Goal: Transaction & Acquisition: Purchase product/service

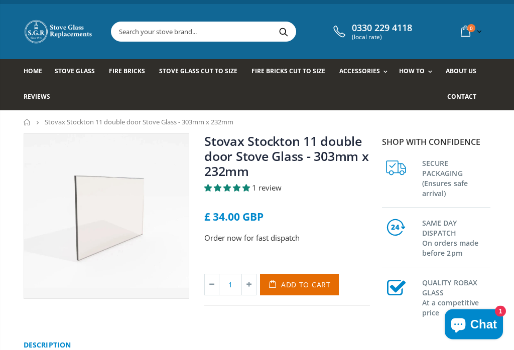
scroll to position [9, 0]
click at [363, 98] on link "Rope Kits" at bounding box center [397, 98] width 102 height 17
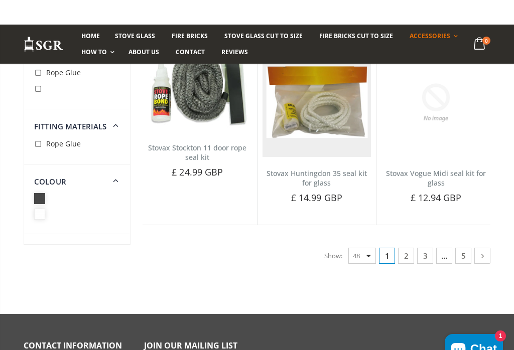
scroll to position [3329, 0]
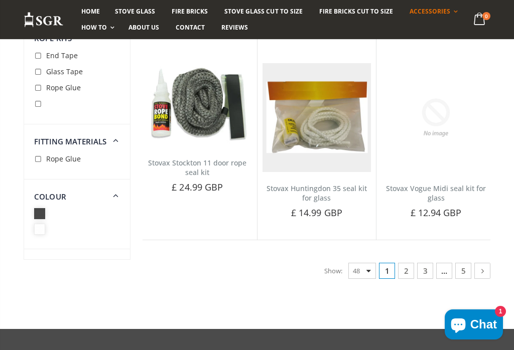
click at [408, 263] on link "2" at bounding box center [406, 271] width 16 height 16
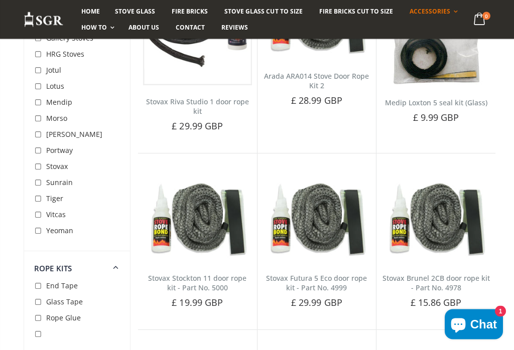
click at [38, 170] on input "checkbox" at bounding box center [39, 168] width 10 height 10
checkbox input "true"
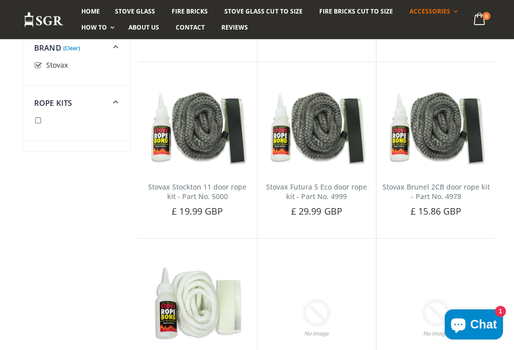
scroll to position [891, 0]
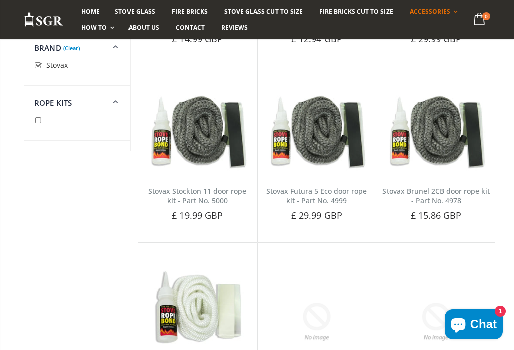
click at [219, 175] on div "Stovax Stockton 11 door rope kit - Part No. 5000 No reviews Ensure your Stovax …" at bounding box center [197, 209] width 119 height 68
click at [213, 186] on link "Stovax Stockton 11 door rope kit - Part No. 5000" at bounding box center [197, 195] width 98 height 19
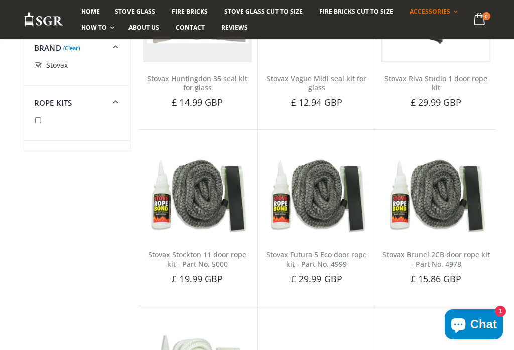
scroll to position [827, 0]
click at [218, 205] on img at bounding box center [197, 197] width 109 height 83
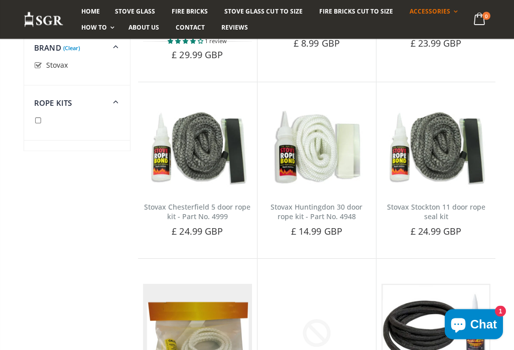
scroll to position [496, 0]
click at [424, 238] on button "Add to Cart" at bounding box center [435, 248] width 73 height 20
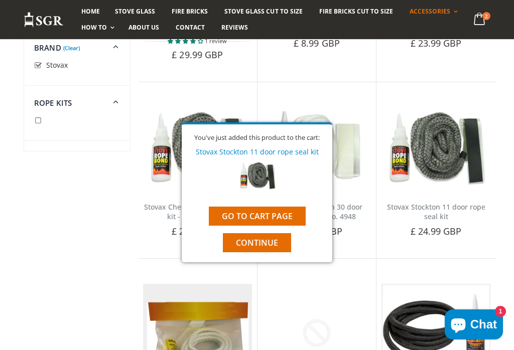
click at [450, 202] on link "Stovax Stockton 11 door rope seal kit" at bounding box center [436, 211] width 98 height 19
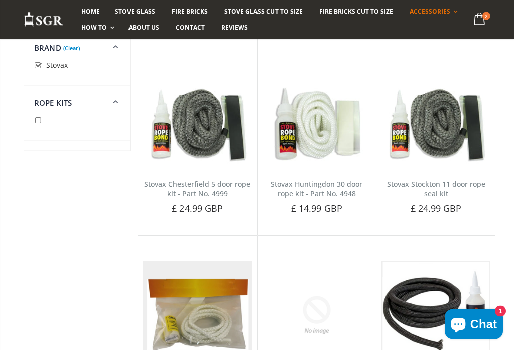
scroll to position [519, 0]
click at [454, 130] on img at bounding box center [435, 125] width 109 height 83
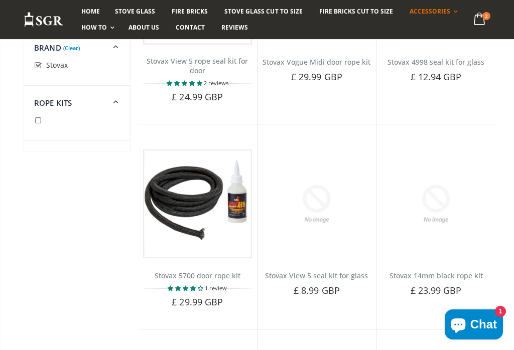
scroll to position [0, 0]
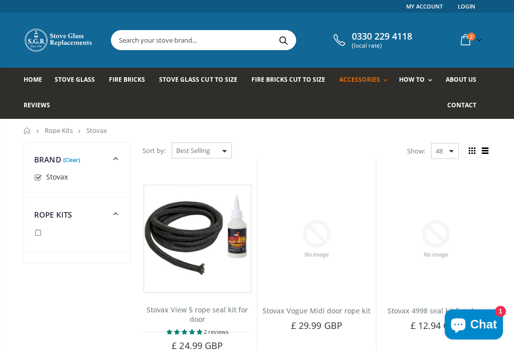
click at [192, 43] on input "text" at bounding box center [249, 40] width 277 height 19
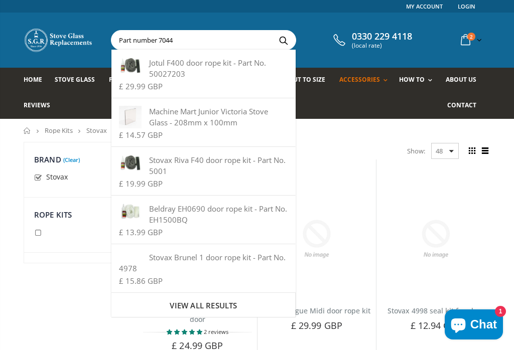
type input "Part number 7044"
click at [280, 40] on button "Search" at bounding box center [283, 40] width 23 height 19
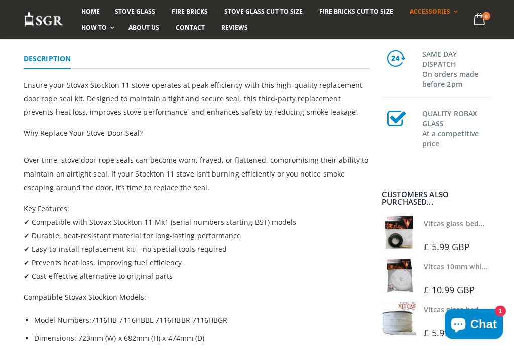
scroll to position [300, 0]
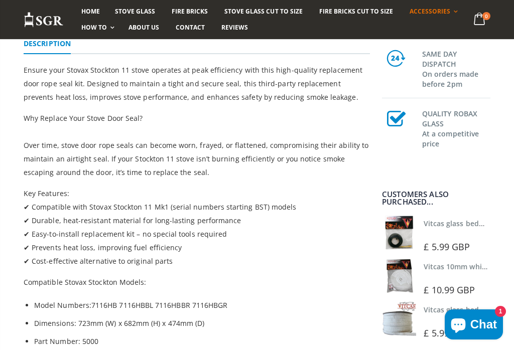
click at [432, 237] on div at bounding box center [458, 233] width 69 height 7
click at [409, 247] on img at bounding box center [399, 233] width 34 height 34
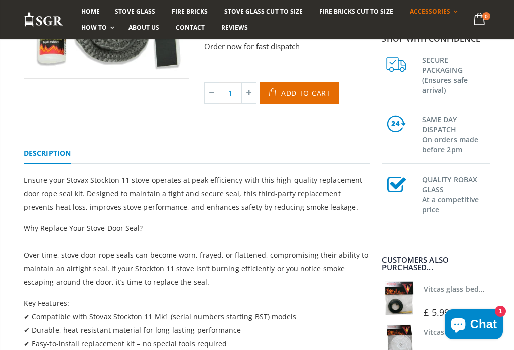
scroll to position [0, 0]
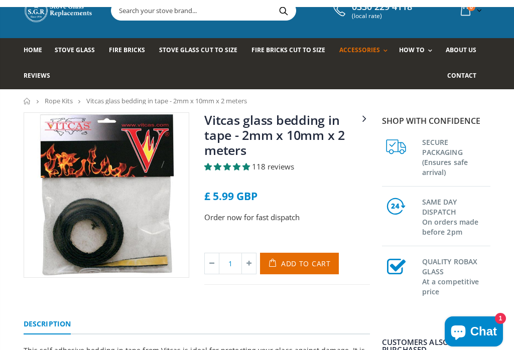
scroll to position [29, 0]
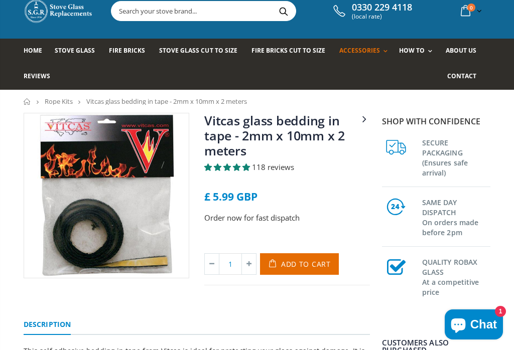
click at [317, 265] on span "Add to Cart" at bounding box center [306, 264] width 50 height 10
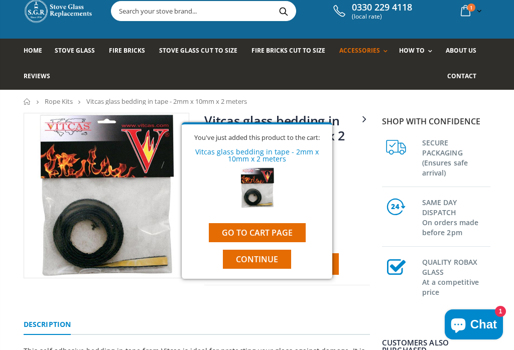
click at [272, 263] on span "Continue" at bounding box center [257, 259] width 42 height 11
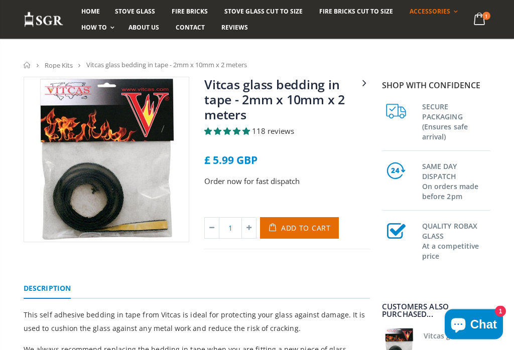
scroll to position [0, 0]
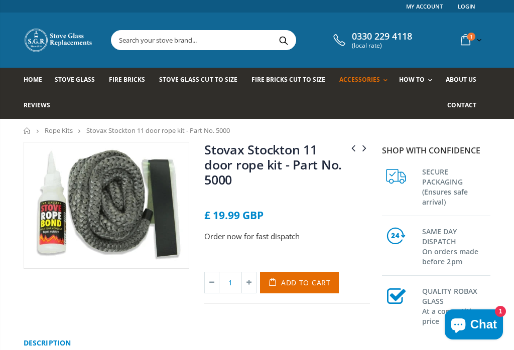
click at [175, 41] on input "text" at bounding box center [249, 40] width 277 height 19
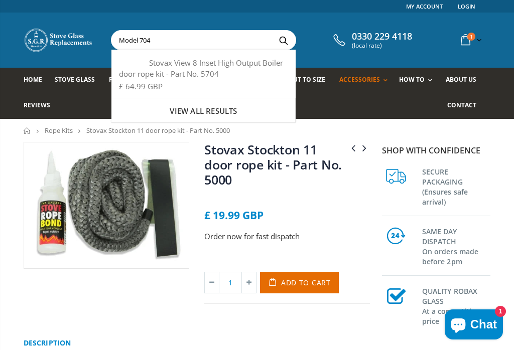
type input "Model 70"
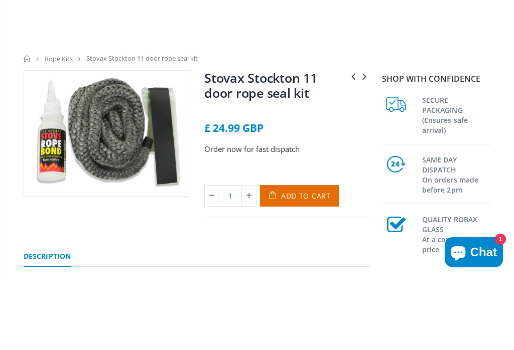
scroll to position [84, 0]
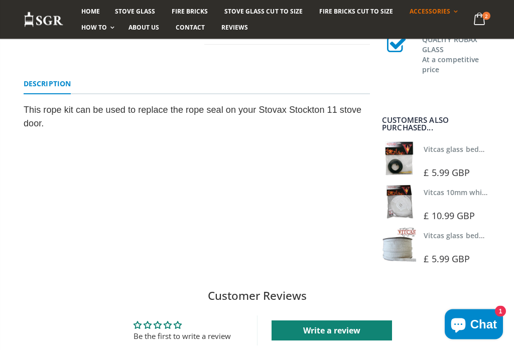
click at [52, 86] on link "Description" at bounding box center [47, 85] width 47 height 20
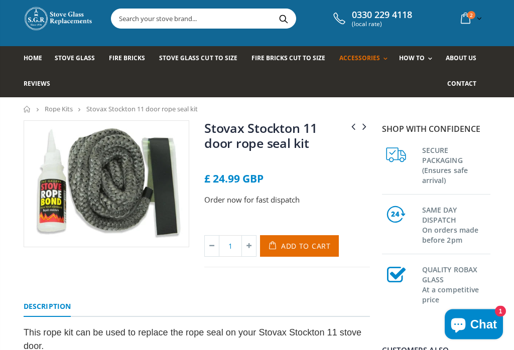
scroll to position [0, 0]
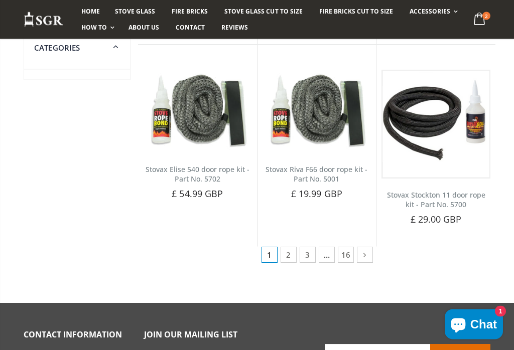
scroll to position [694, 0]
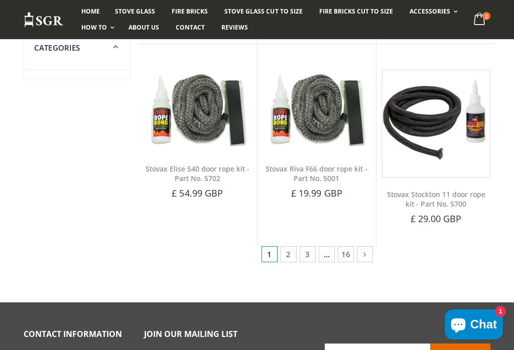
click at [285, 257] on link "2" at bounding box center [289, 254] width 16 height 16
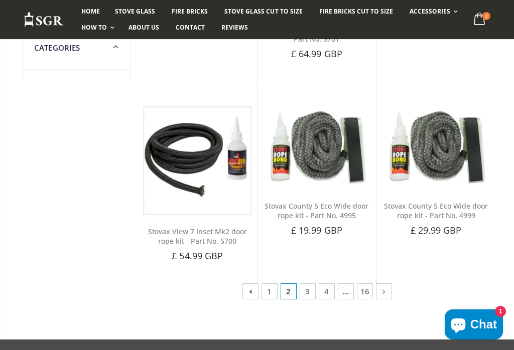
scroll to position [658, 0]
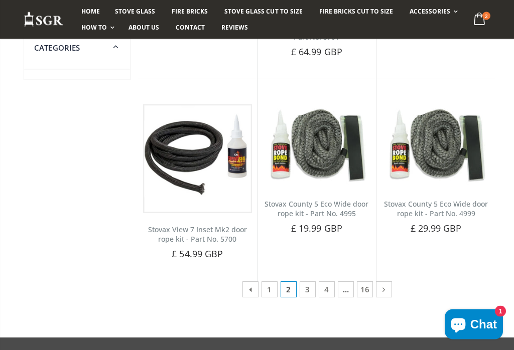
click at [313, 291] on link "3" at bounding box center [308, 290] width 16 height 16
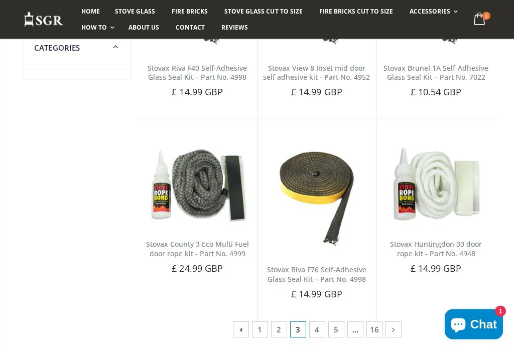
scroll to position [664, 0]
click at [320, 328] on link "4" at bounding box center [317, 329] width 16 height 16
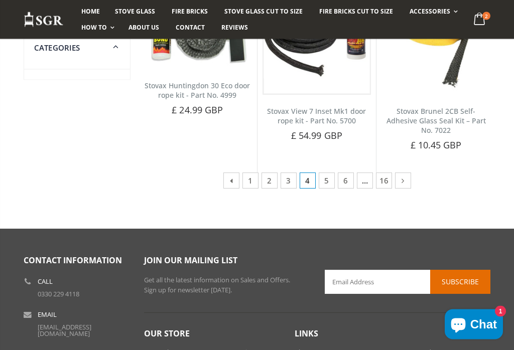
scroll to position [838, 0]
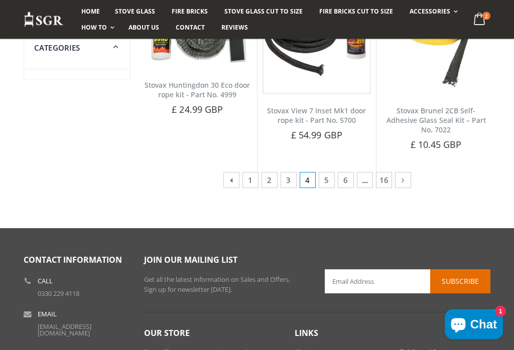
click at [398, 176] on icon at bounding box center [402, 181] width 11 height 10
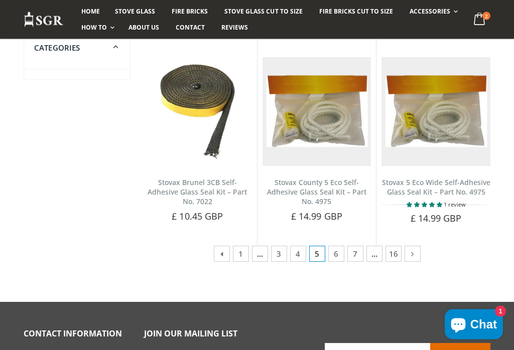
scroll to position [770, 0]
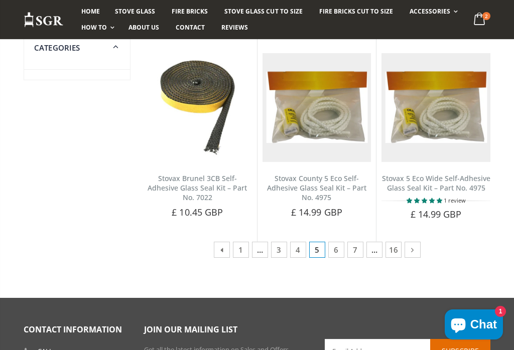
click at [418, 246] on link at bounding box center [413, 250] width 16 height 16
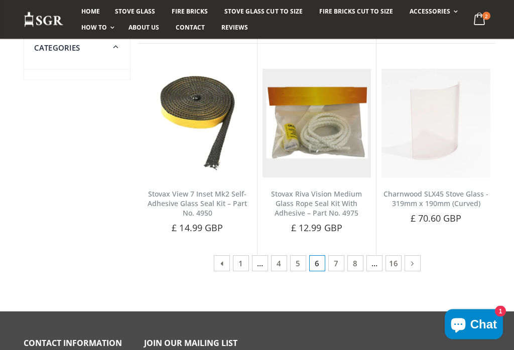
scroll to position [766, 0]
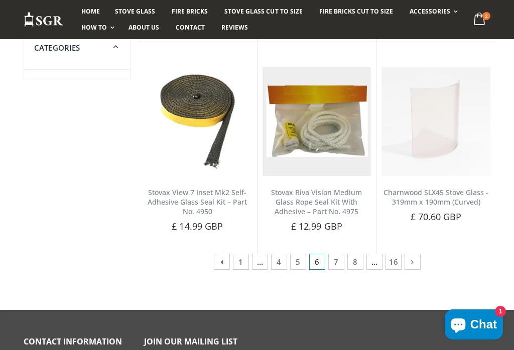
click at [415, 260] on icon at bounding box center [412, 262] width 11 height 10
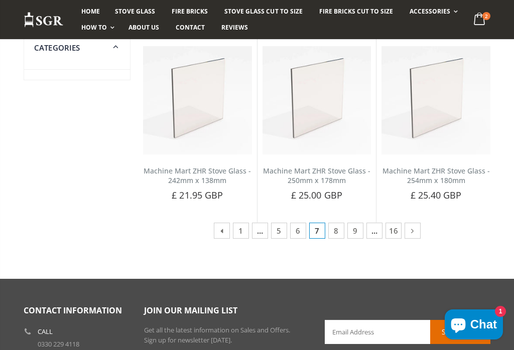
scroll to position [780, 0]
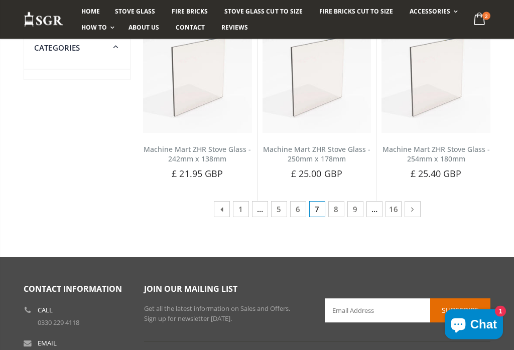
click at [411, 209] on icon at bounding box center [412, 210] width 11 height 10
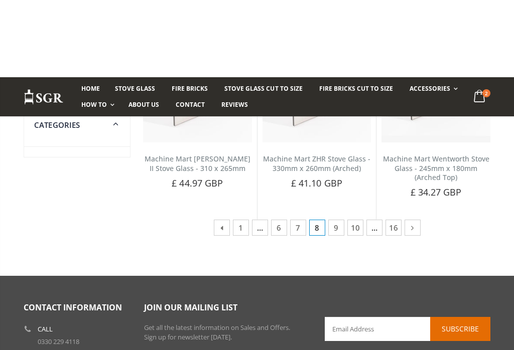
scroll to position [770, 0]
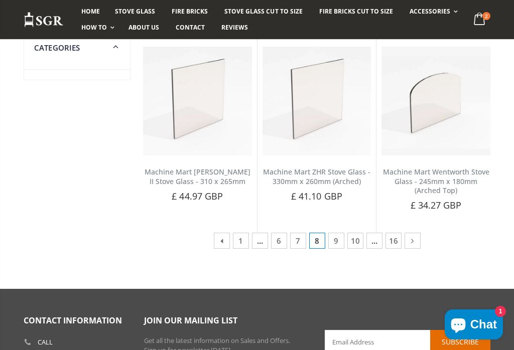
click at [414, 239] on icon at bounding box center [412, 241] width 11 height 10
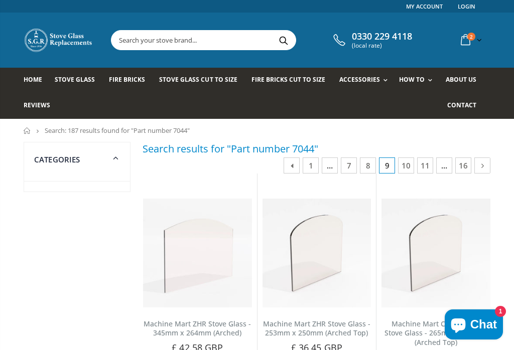
click at [483, 164] on icon at bounding box center [482, 166] width 11 height 10
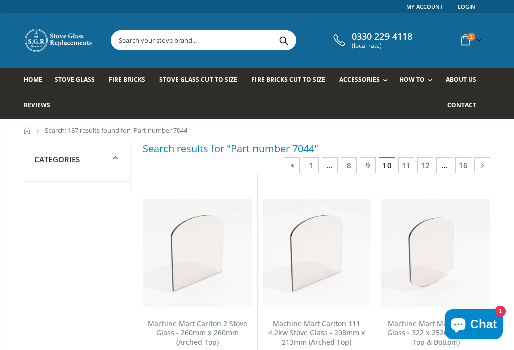
click at [485, 166] on icon at bounding box center [482, 166] width 11 height 10
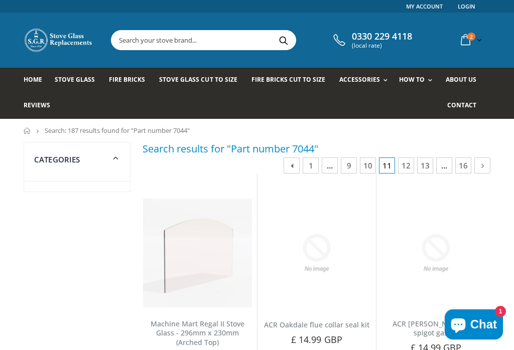
click at [480, 165] on icon at bounding box center [482, 166] width 11 height 10
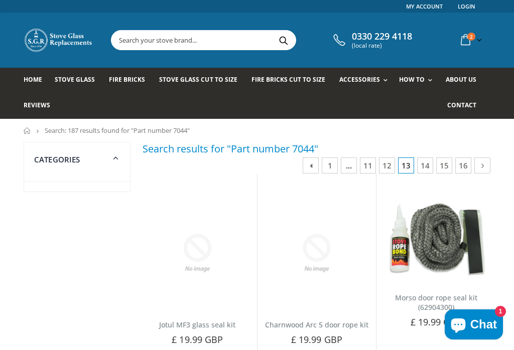
click at [309, 164] on icon at bounding box center [311, 166] width 11 height 10
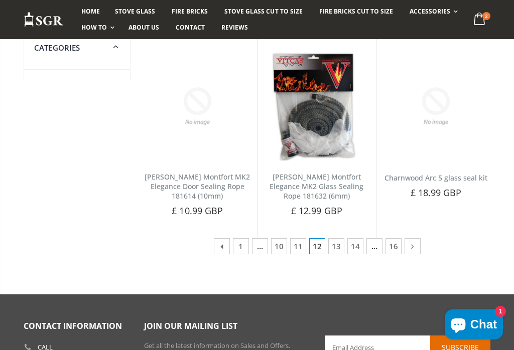
scroll to position [690, 0]
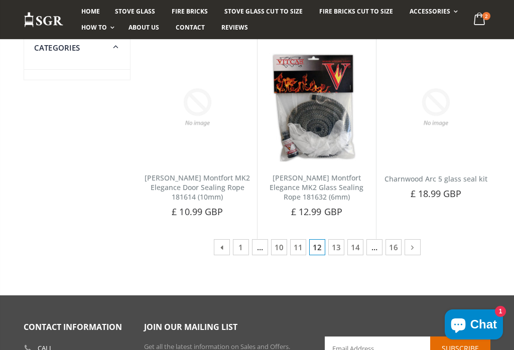
click at [413, 248] on icon at bounding box center [412, 247] width 11 height 10
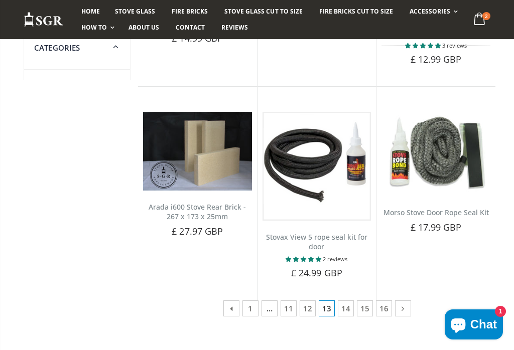
scroll to position [712, 0]
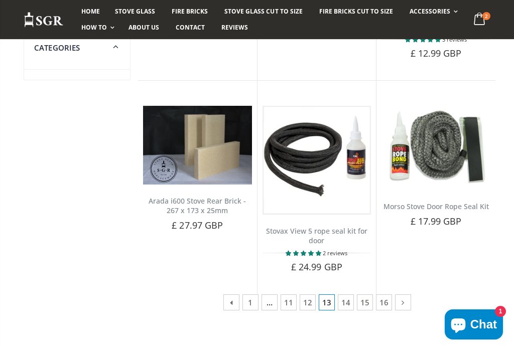
click at [408, 300] on link at bounding box center [403, 303] width 16 height 16
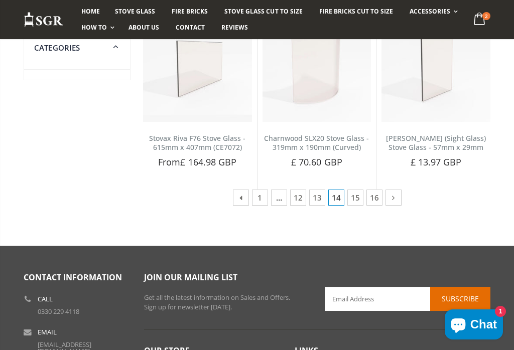
scroll to position [803, 0]
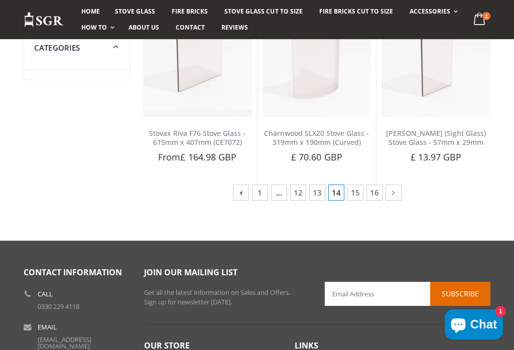
click at [397, 188] on icon at bounding box center [393, 193] width 11 height 10
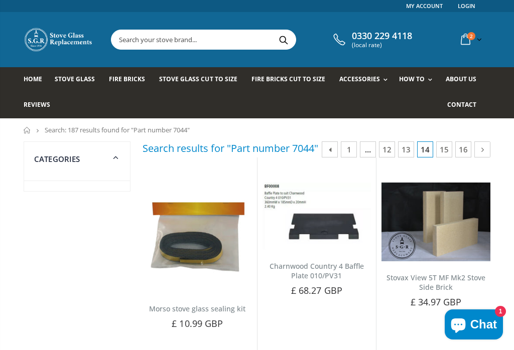
scroll to position [0, 0]
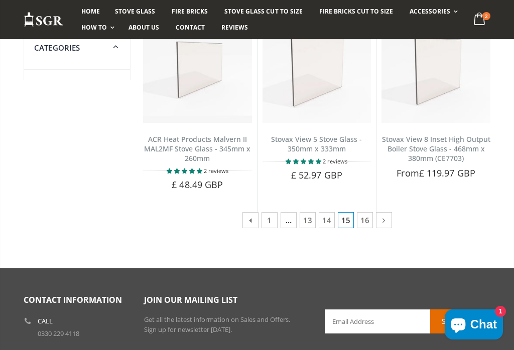
scroll to position [836, 0]
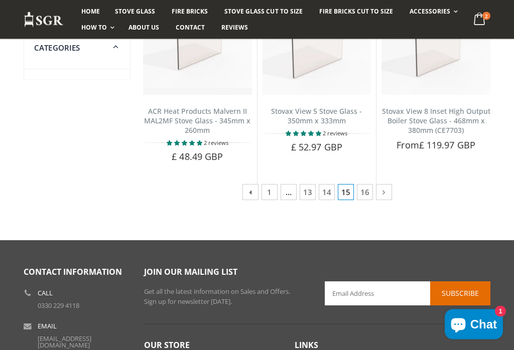
click at [383, 190] on icon at bounding box center [383, 193] width 11 height 10
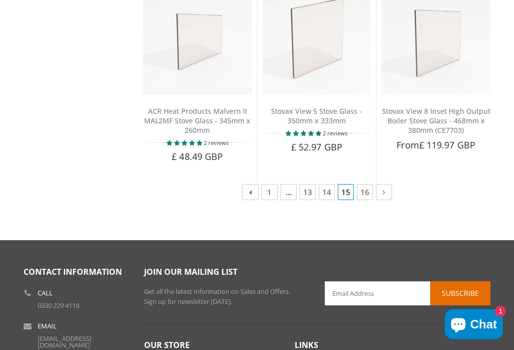
scroll to position [852, 0]
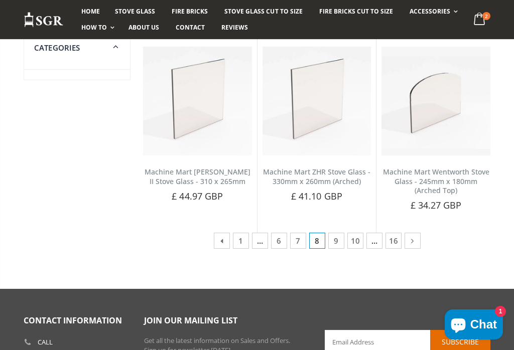
scroll to position [770, 0]
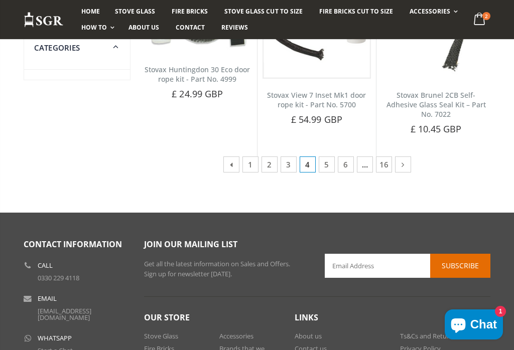
scroll to position [854, 0]
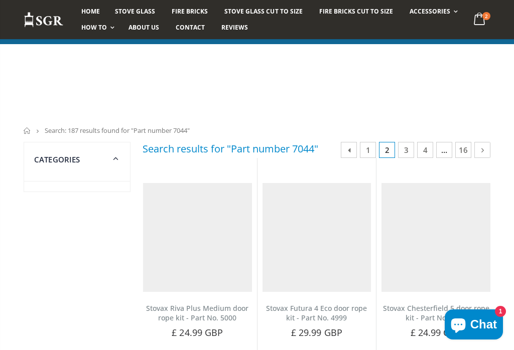
scroll to position [675, 0]
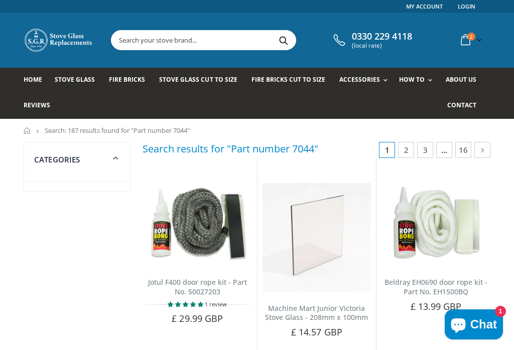
click at [407, 149] on link "2" at bounding box center [406, 150] width 16 height 16
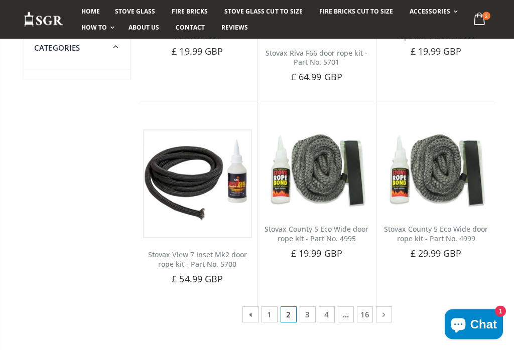
scroll to position [634, 0]
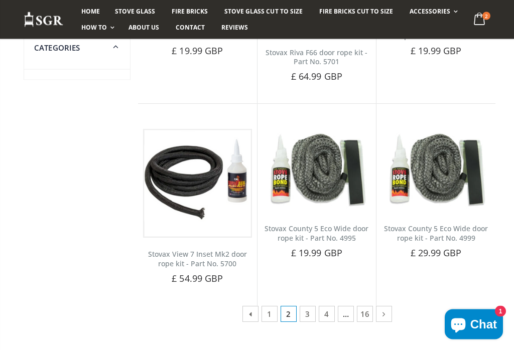
click at [306, 315] on link "3" at bounding box center [308, 315] width 16 height 16
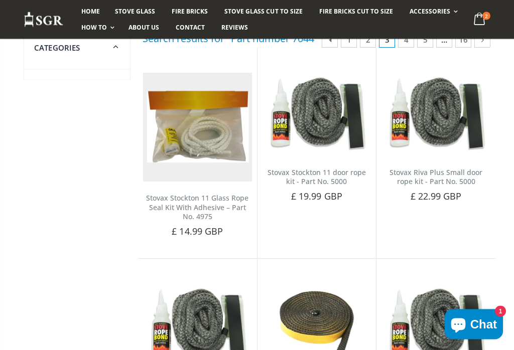
scroll to position [110, 0]
click at [325, 209] on span "Add to Cart" at bounding box center [322, 213] width 42 height 9
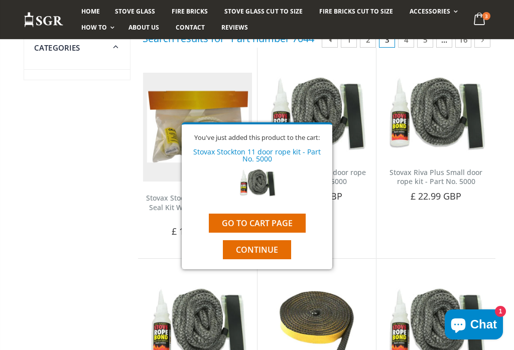
click at [261, 252] on span "Continue" at bounding box center [257, 249] width 42 height 11
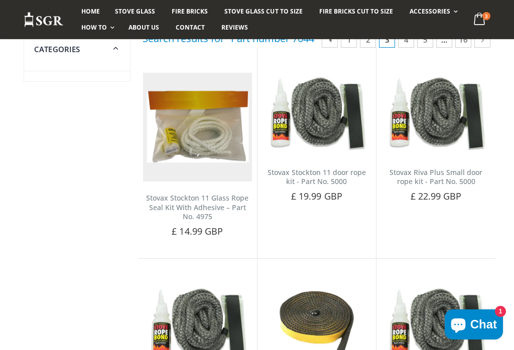
scroll to position [0, 0]
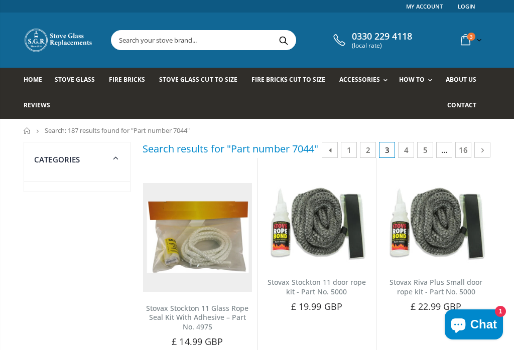
click at [191, 36] on input "text" at bounding box center [249, 40] width 277 height 19
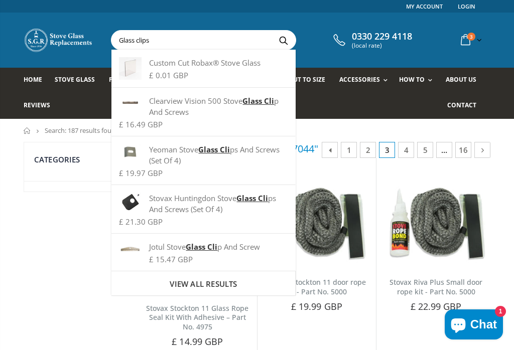
type input "Glass clips"
click at [280, 40] on button "Search" at bounding box center [283, 40] width 23 height 19
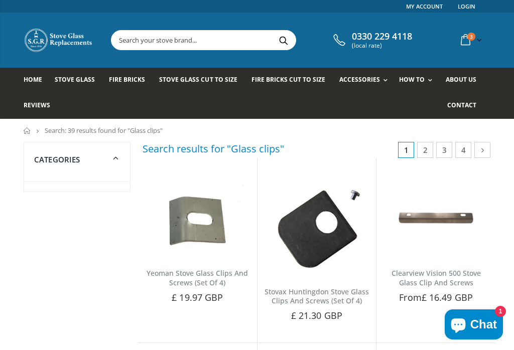
click at [172, 39] on input "text" at bounding box center [249, 40] width 277 height 19
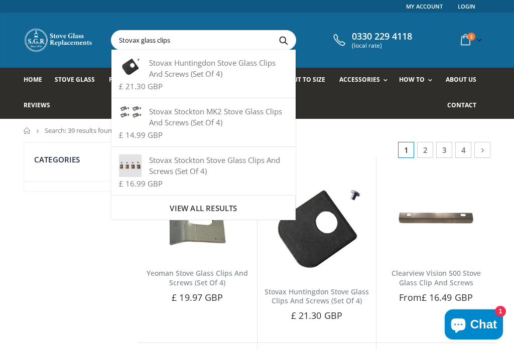
type input "Stovax glass clips"
click at [280, 40] on button "Search" at bounding box center [283, 40] width 23 height 19
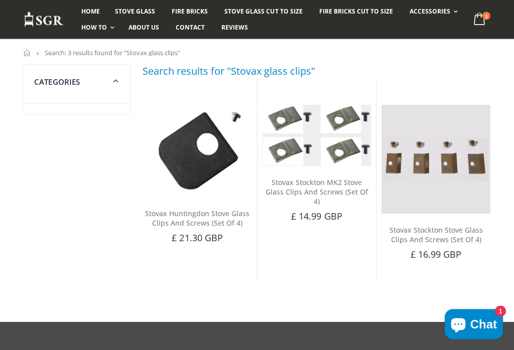
scroll to position [78, 0]
click at [330, 229] on span "Add to Cart" at bounding box center [322, 233] width 42 height 9
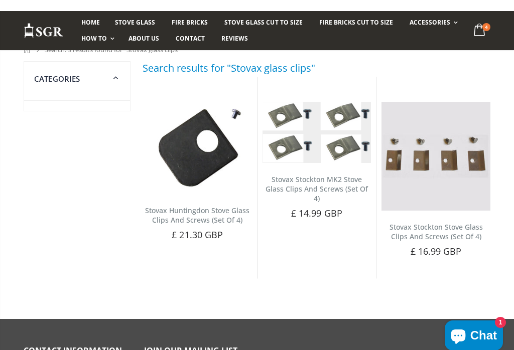
scroll to position [0, 0]
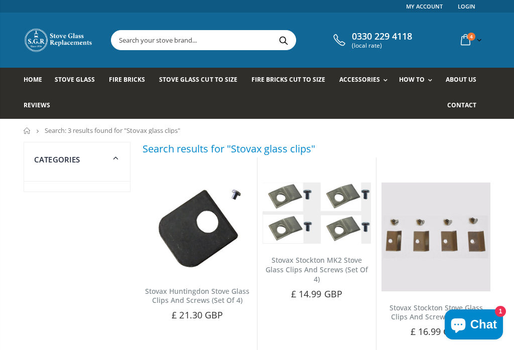
click at [367, 142] on link "Spare Parts" at bounding box center [397, 142] width 102 height 18
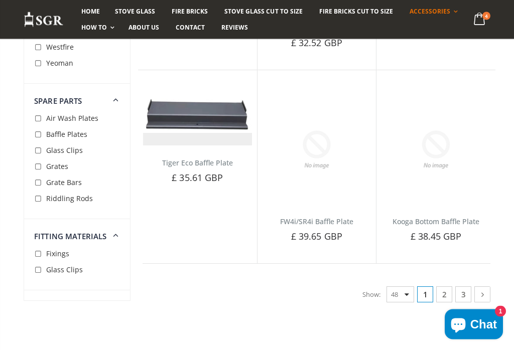
scroll to position [2986, 0]
click at [446, 288] on link "2" at bounding box center [444, 295] width 16 height 16
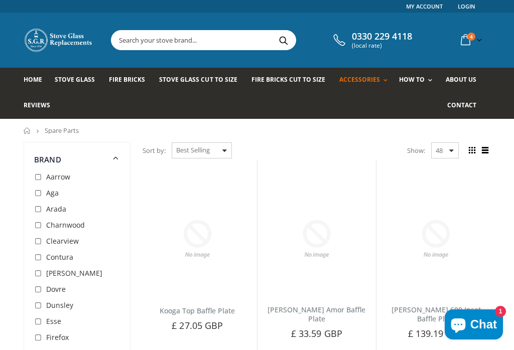
click at [200, 37] on input "text" at bounding box center [249, 40] width 277 height 19
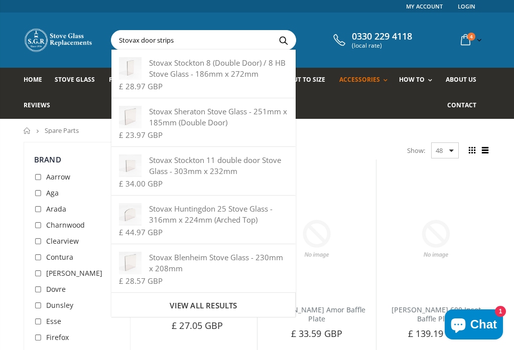
type input "Stovax door strips"
click at [280, 40] on button "Search" at bounding box center [283, 40] width 23 height 19
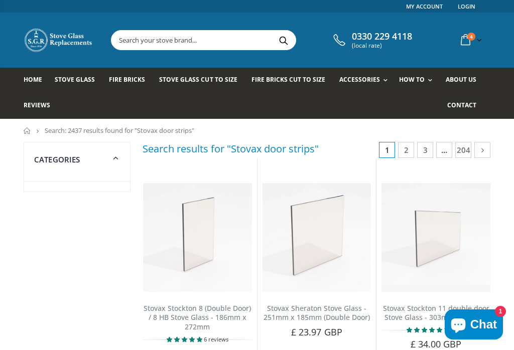
click at [360, 82] on span "Accessories" at bounding box center [359, 79] width 41 height 9
click at [373, 141] on link "Spare Parts" at bounding box center [397, 142] width 102 height 18
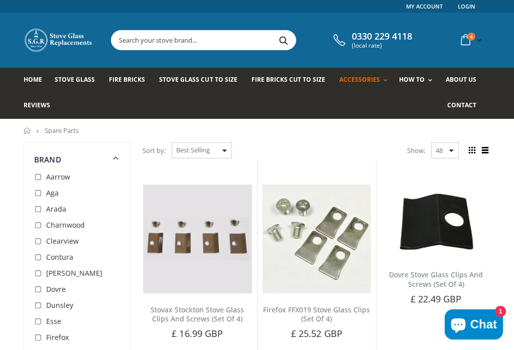
click at [393, 123] on link "Fittting Materials" at bounding box center [397, 124] width 102 height 18
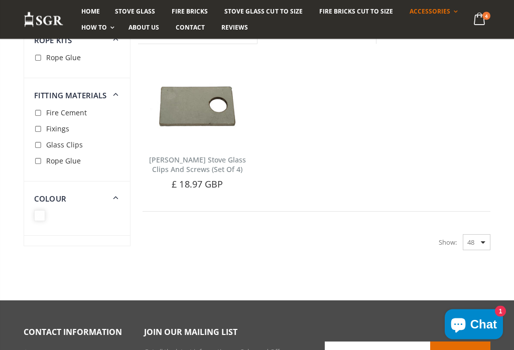
scroll to position [2980, 0]
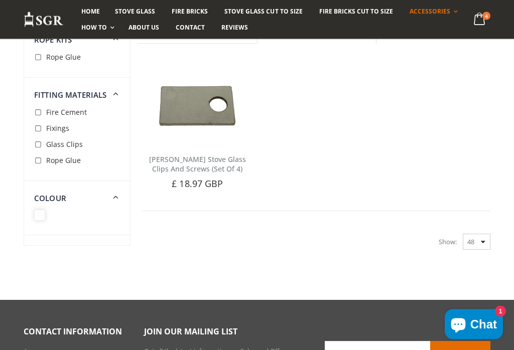
click at [475, 234] on select "48 24 36 All" at bounding box center [477, 242] width 28 height 16
select select "all"
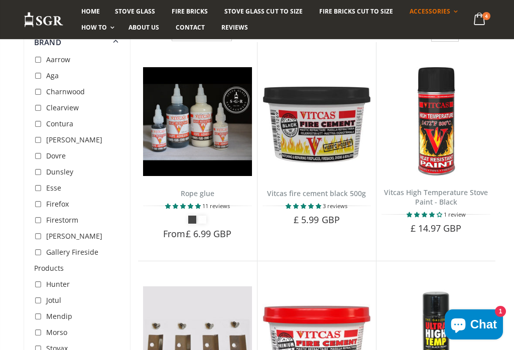
scroll to position [110, 0]
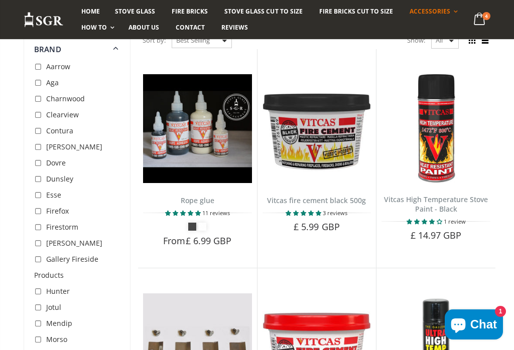
click at [417, 245] on icon "submit" at bounding box center [413, 251] width 12 height 12
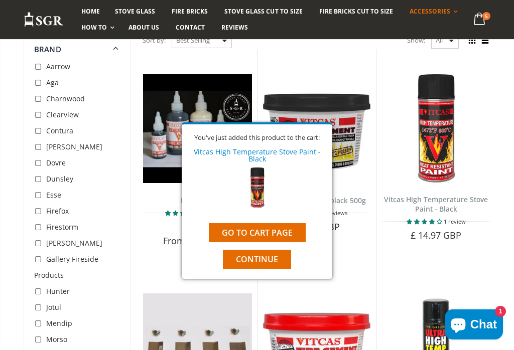
click at [284, 257] on button "Continue" at bounding box center [257, 259] width 68 height 19
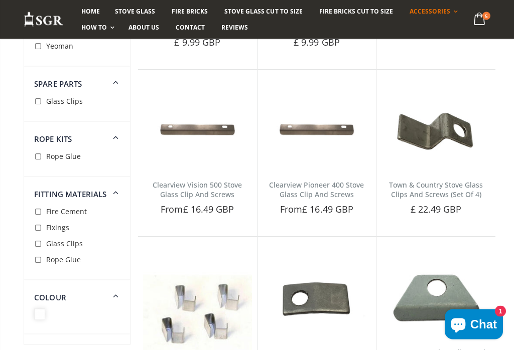
scroll to position [1883, 0]
click at [221, 102] on img at bounding box center [197, 132] width 109 height 74
click at [220, 95] on img at bounding box center [197, 132] width 109 height 74
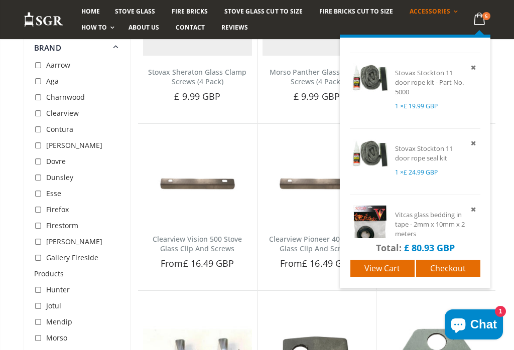
scroll to position [136, 0]
click at [473, 65] on icon at bounding box center [473, 67] width 9 height 9
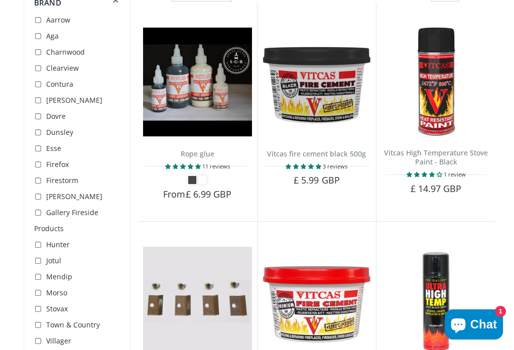
scroll to position [0, 0]
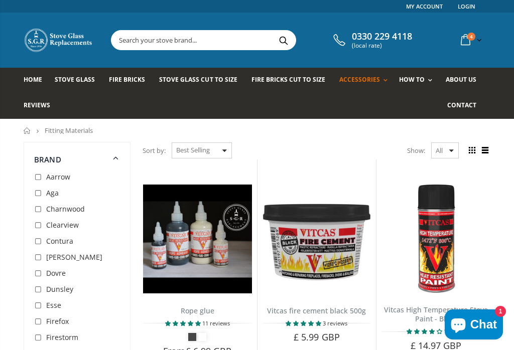
click at [184, 38] on input "text" at bounding box center [249, 40] width 277 height 19
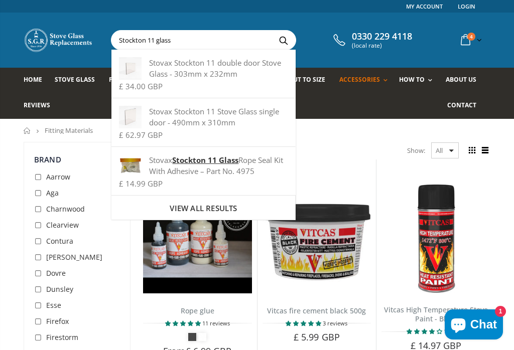
type input "Stockton 11 glass"
click at [280, 40] on button "Search" at bounding box center [283, 40] width 23 height 19
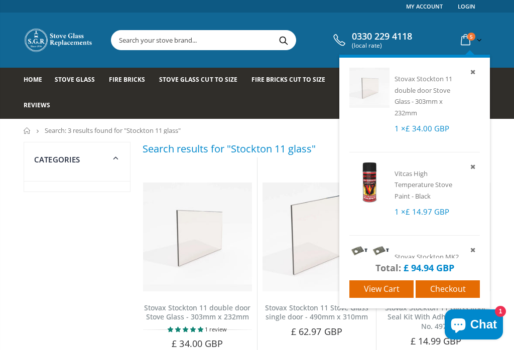
click at [384, 290] on span "View cart" at bounding box center [382, 289] width 36 height 11
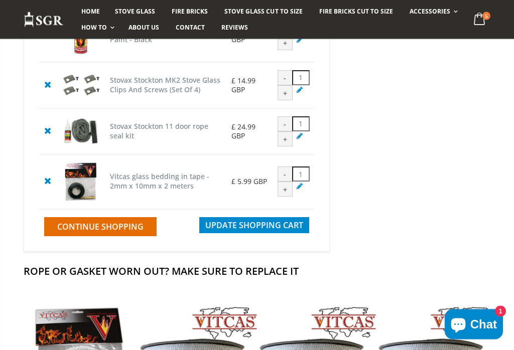
scroll to position [256, 0]
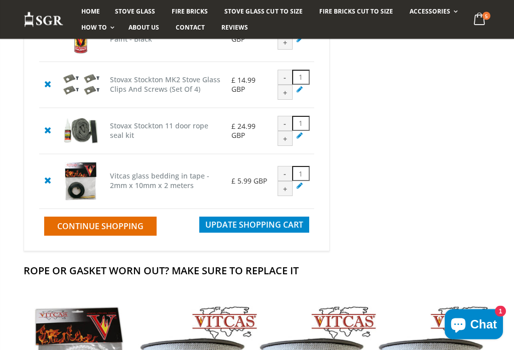
click at [235, 231] on span "Update Shopping Cart" at bounding box center [254, 225] width 98 height 11
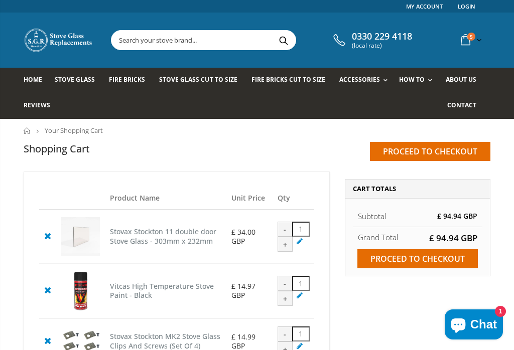
click at [293, 252] on div "+" at bounding box center [285, 244] width 15 height 15
type input "2"
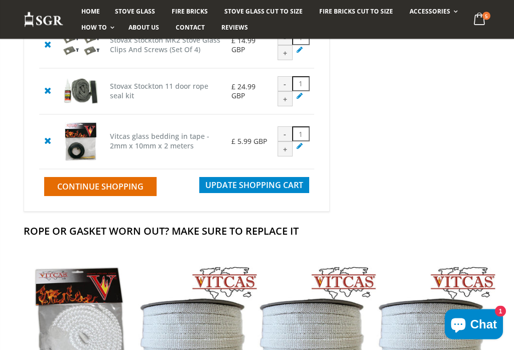
scroll to position [297, 0]
click at [282, 191] on span "Update Shopping Cart" at bounding box center [254, 185] width 98 height 11
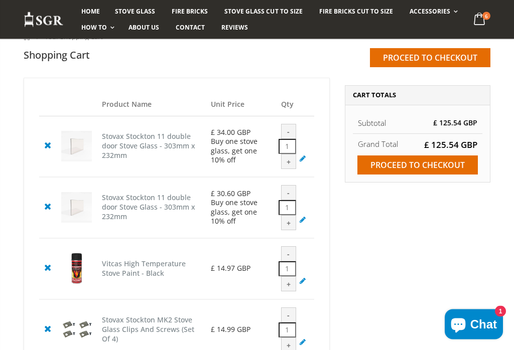
scroll to position [94, 0]
click at [396, 161] on input "Proceed to checkout" at bounding box center [417, 165] width 120 height 19
